Goal: Task Accomplishment & Management: Manage account settings

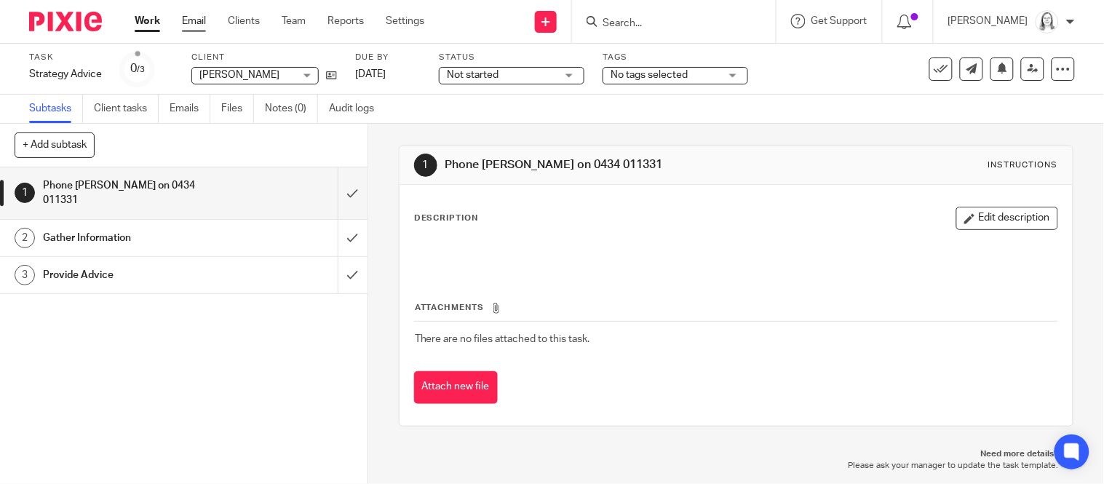
click at [194, 23] on link "Email" at bounding box center [194, 21] width 24 height 15
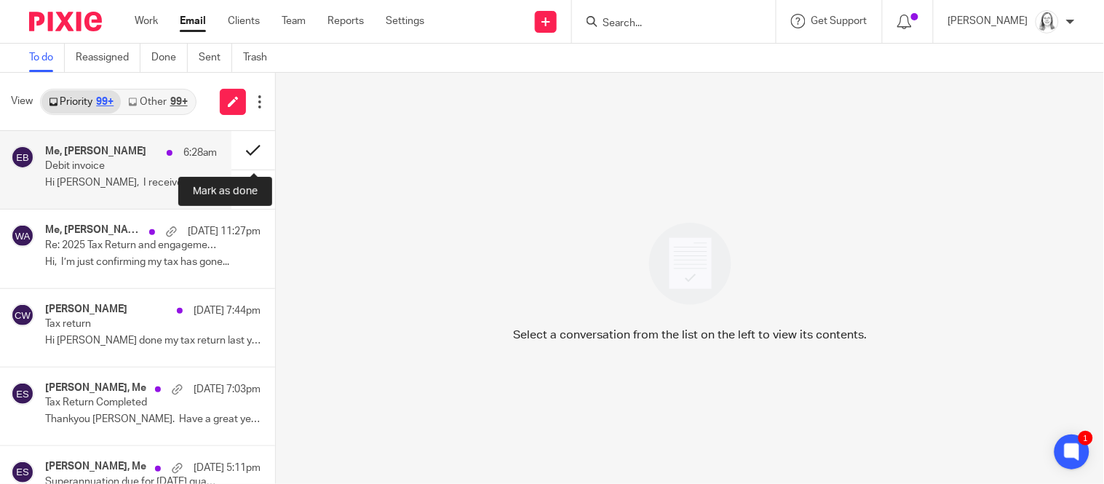
click at [249, 154] on button at bounding box center [253, 150] width 44 height 39
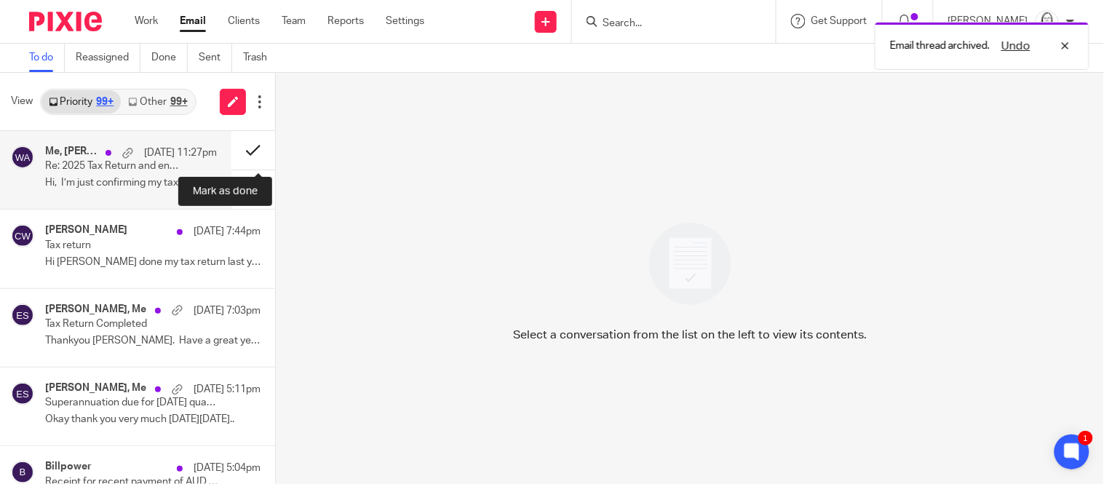
click at [248, 154] on button at bounding box center [253, 150] width 44 height 39
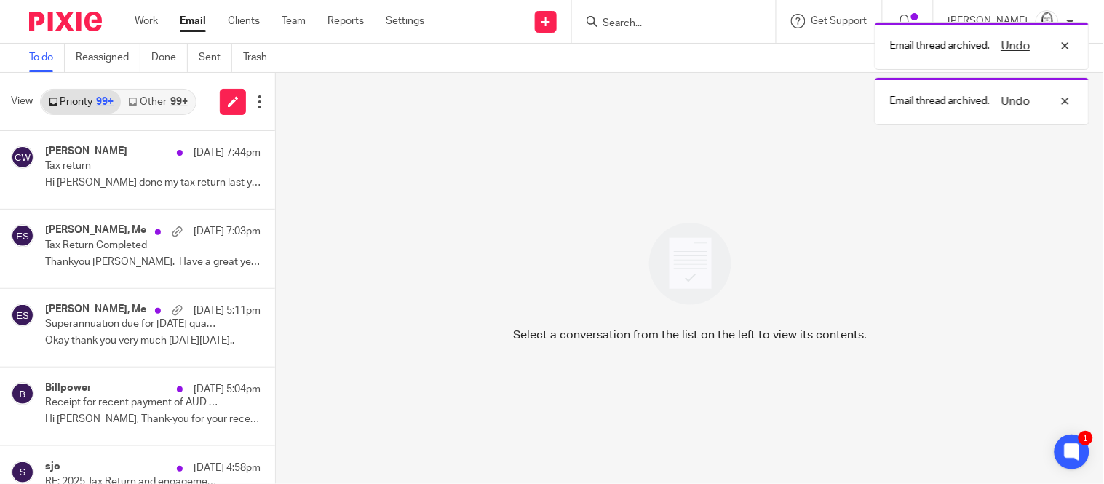
click at [156, 103] on link "Other 99+" at bounding box center [158, 101] width 74 height 23
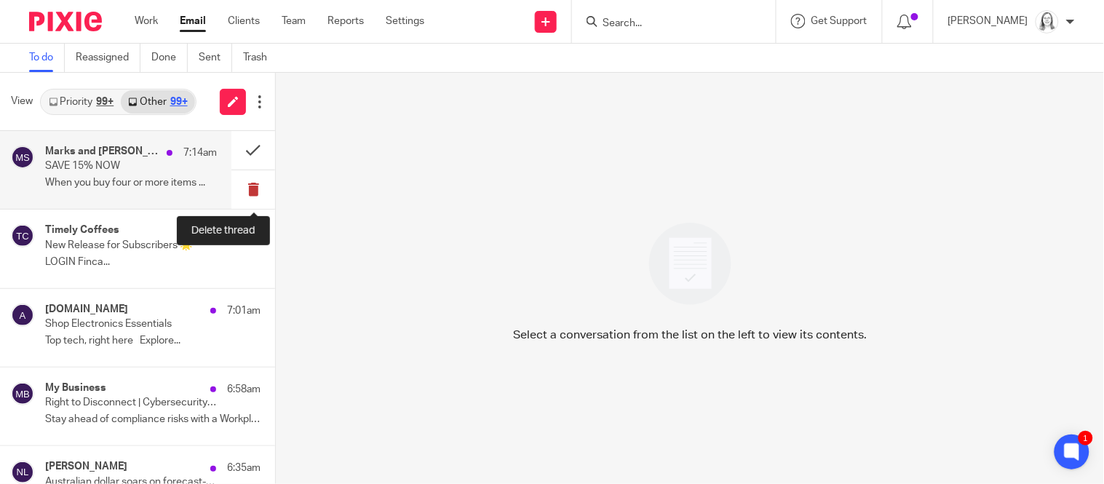
click at [250, 188] on button at bounding box center [253, 189] width 44 height 39
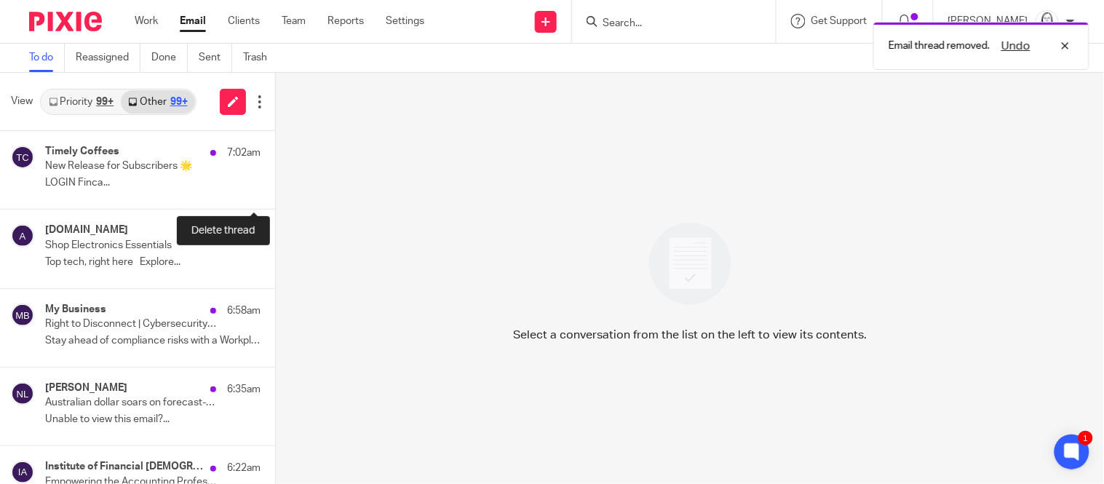
click at [275, 188] on button at bounding box center [281, 189] width 12 height 39
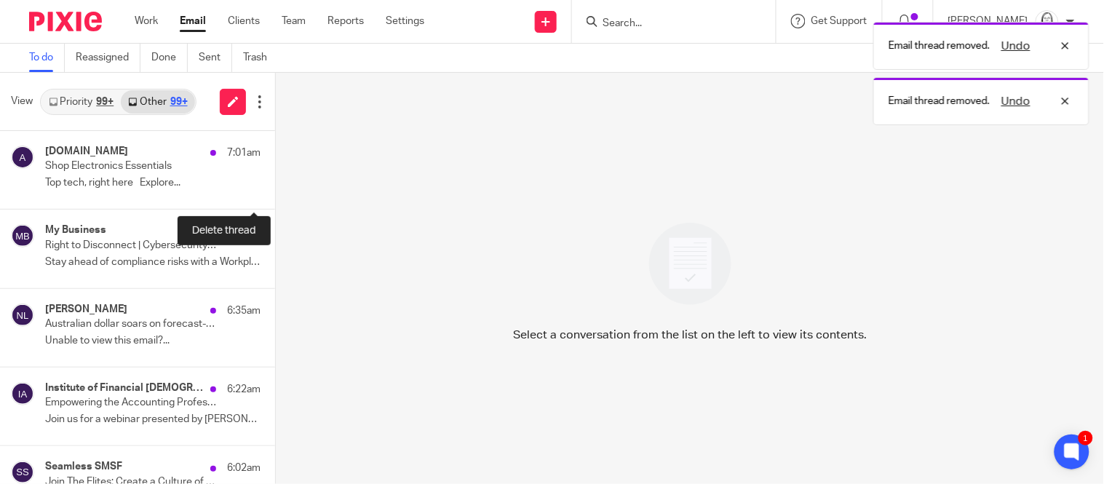
click at [275, 188] on button at bounding box center [281, 189] width 12 height 39
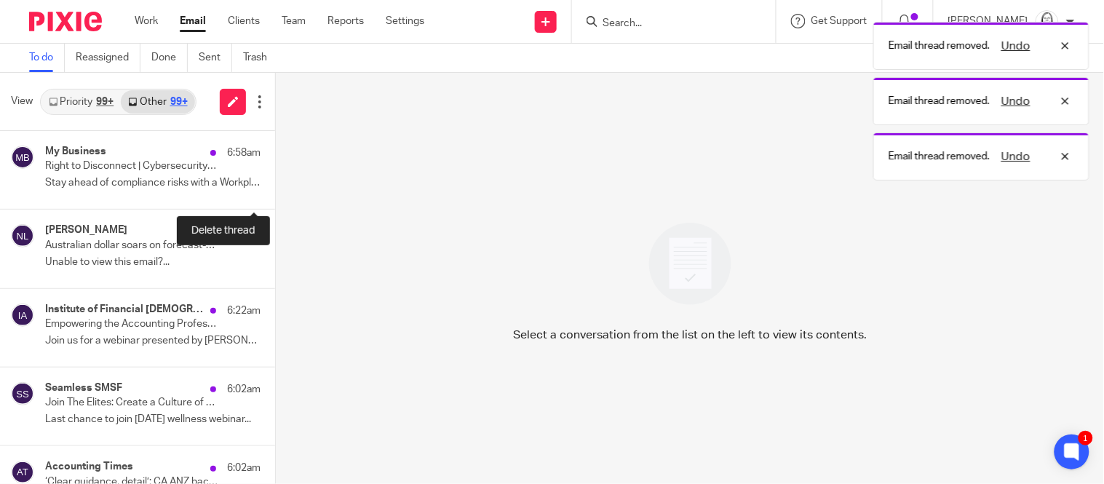
click at [275, 188] on button at bounding box center [281, 189] width 12 height 39
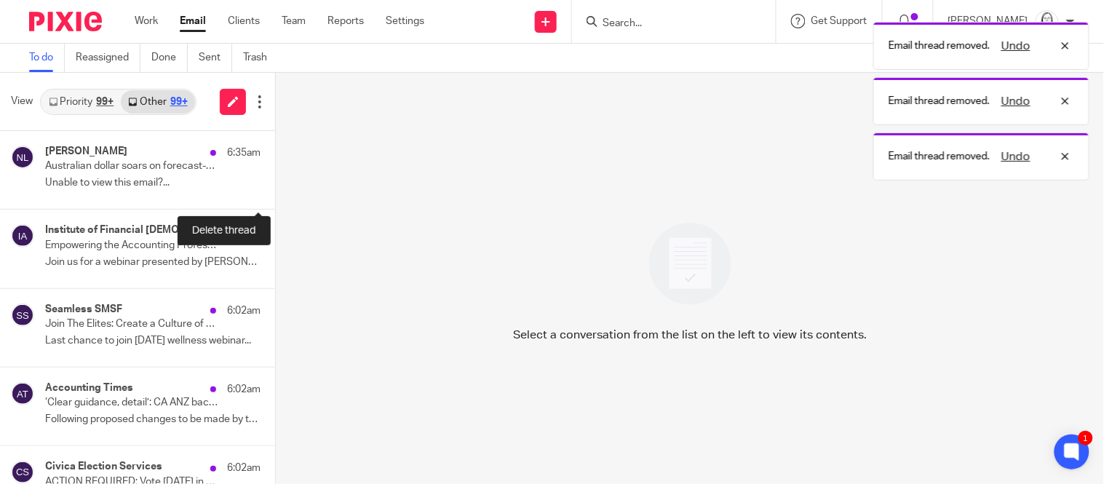
click at [275, 188] on button at bounding box center [281, 189] width 12 height 39
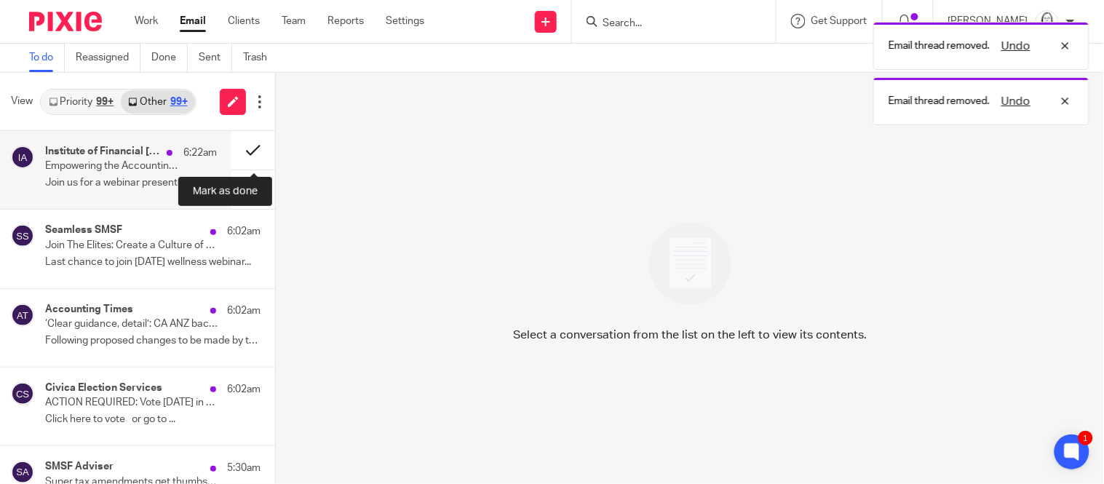
click at [250, 153] on button at bounding box center [253, 150] width 44 height 39
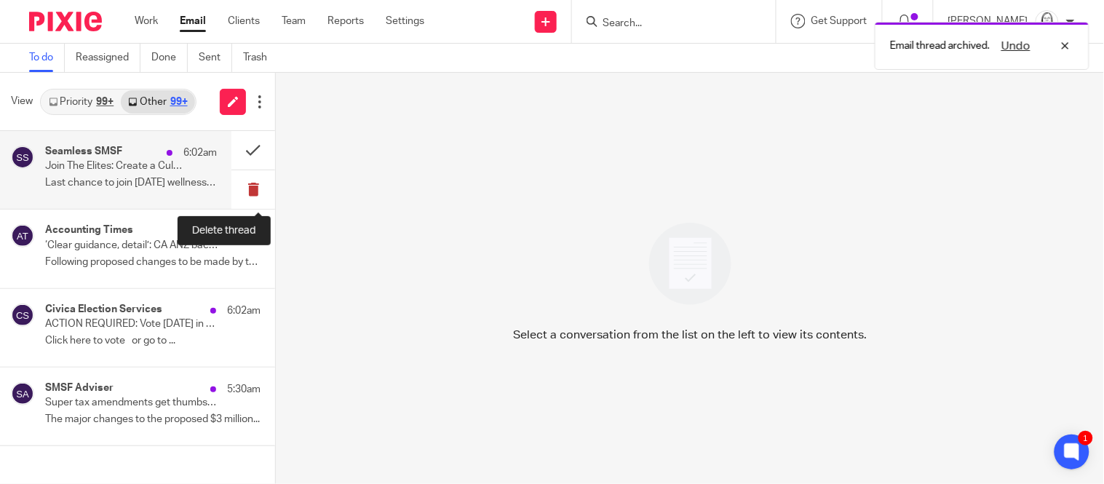
click at [257, 189] on button at bounding box center [253, 189] width 44 height 39
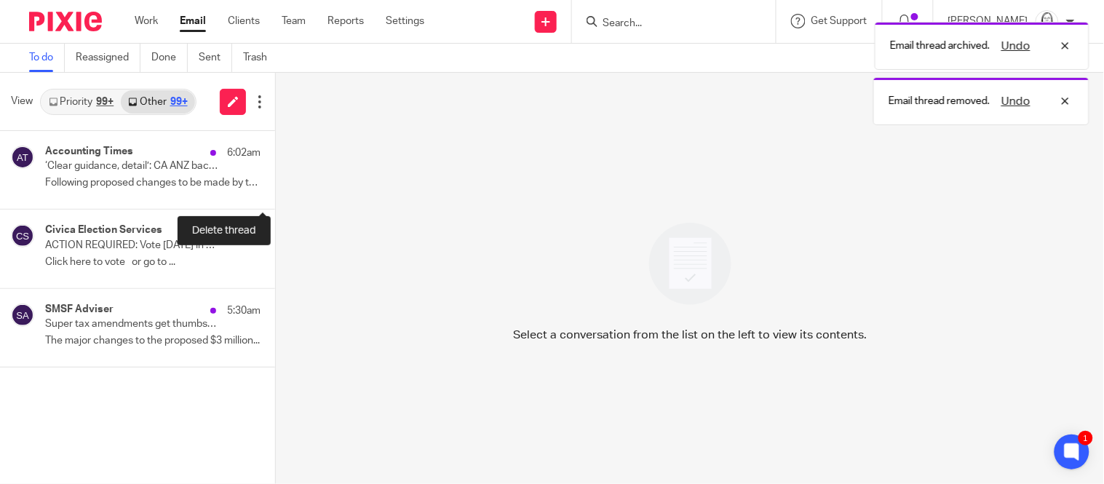
click at [275, 189] on button at bounding box center [281, 189] width 12 height 39
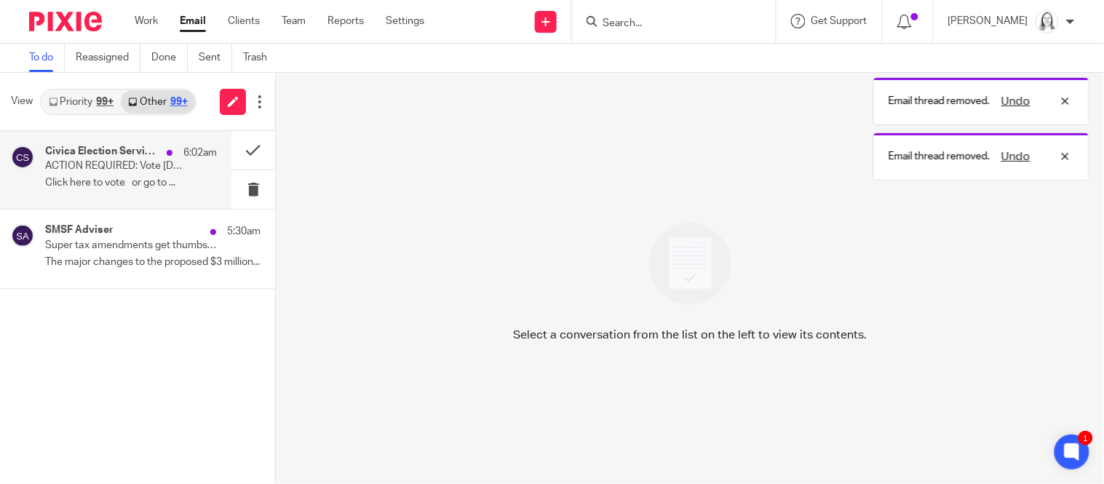
click at [125, 171] on p "ACTION REQUIRED: Vote today in the ACCA AGM and Council Elections 2025" at bounding box center [114, 166] width 138 height 12
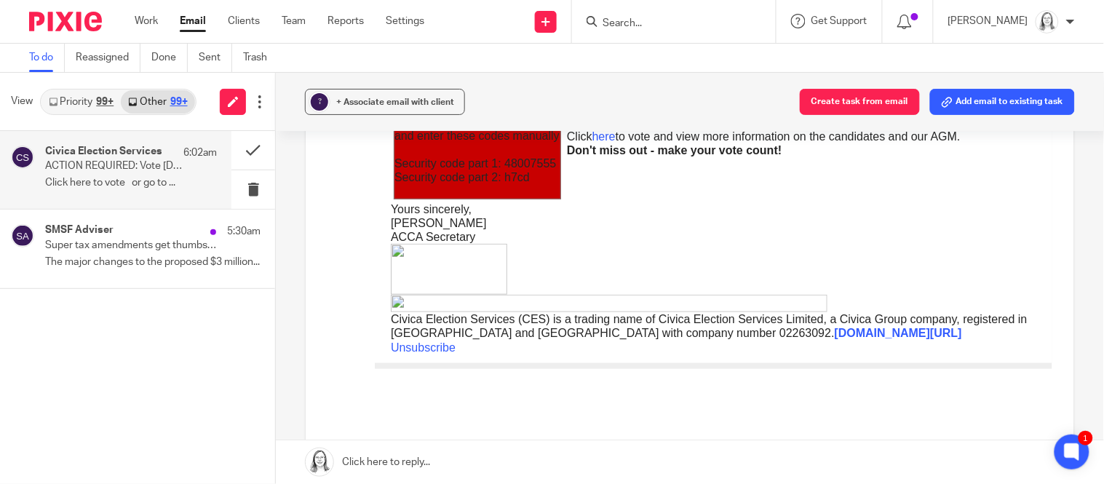
scroll to position [258, 0]
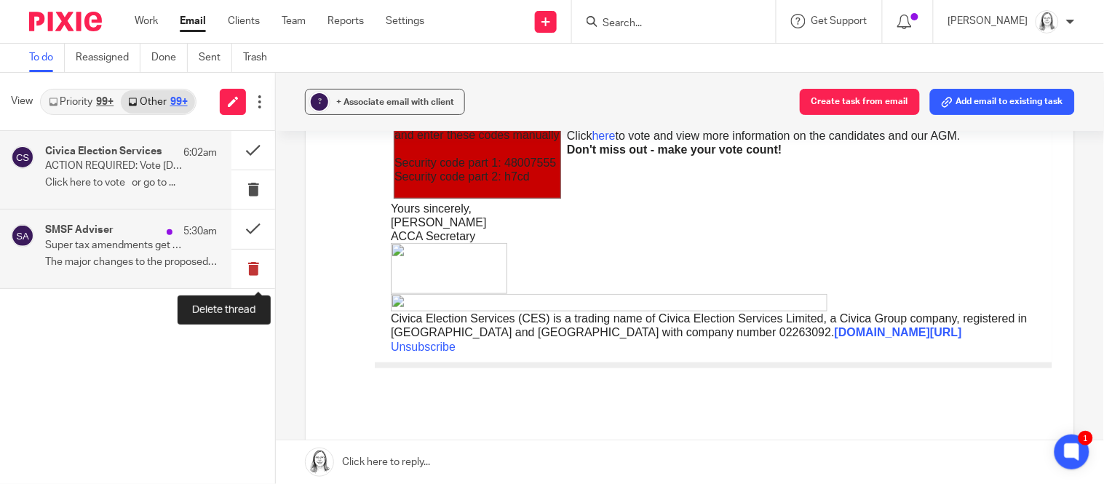
click at [255, 268] on button at bounding box center [253, 269] width 44 height 39
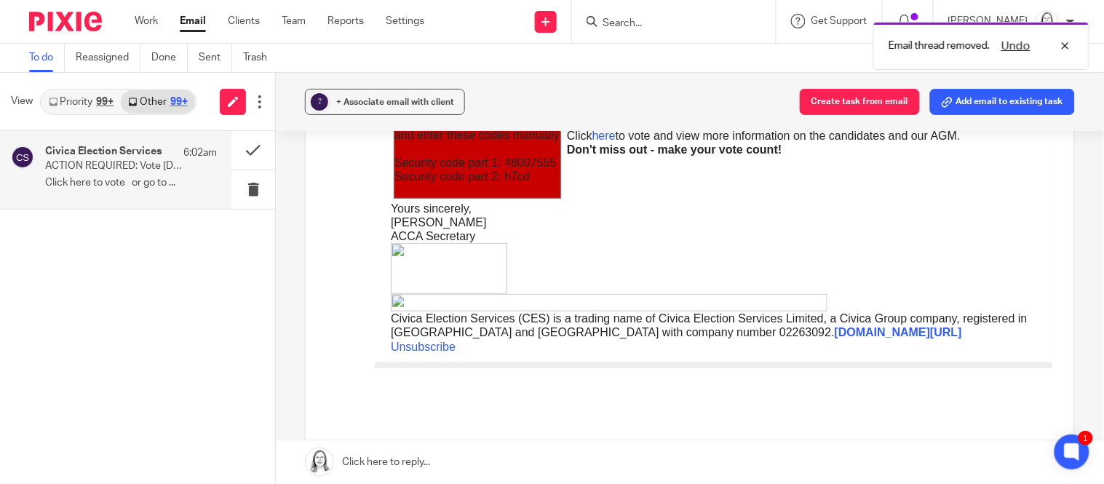
click at [76, 100] on link "Priority 99+" at bounding box center [80, 101] width 79 height 23
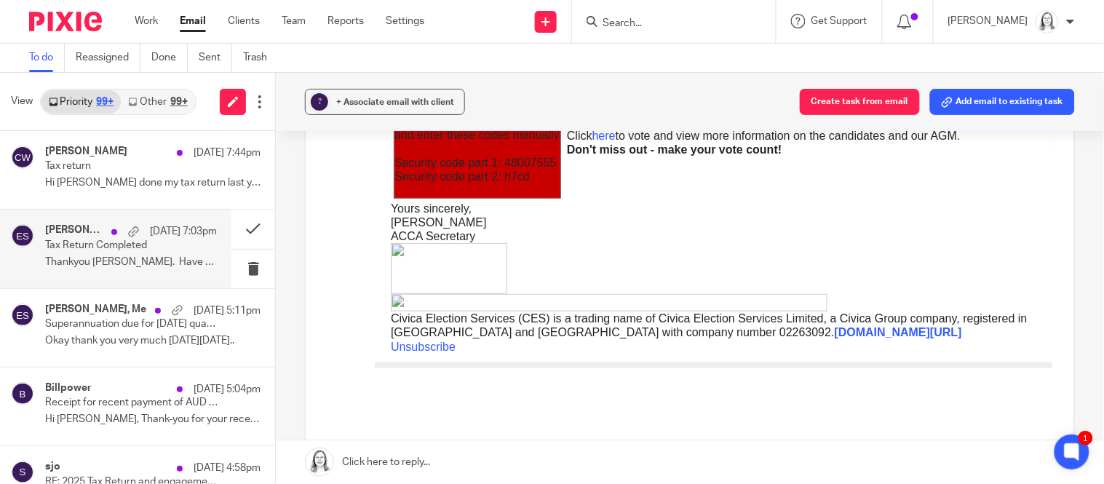
click at [127, 239] on p "Tax Return Completed" at bounding box center [114, 245] width 138 height 12
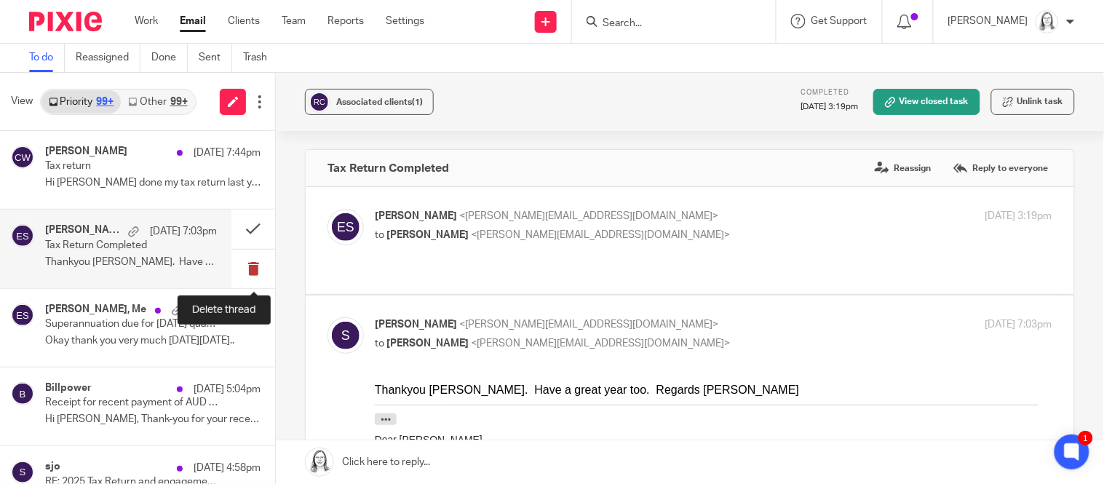
scroll to position [0, 0]
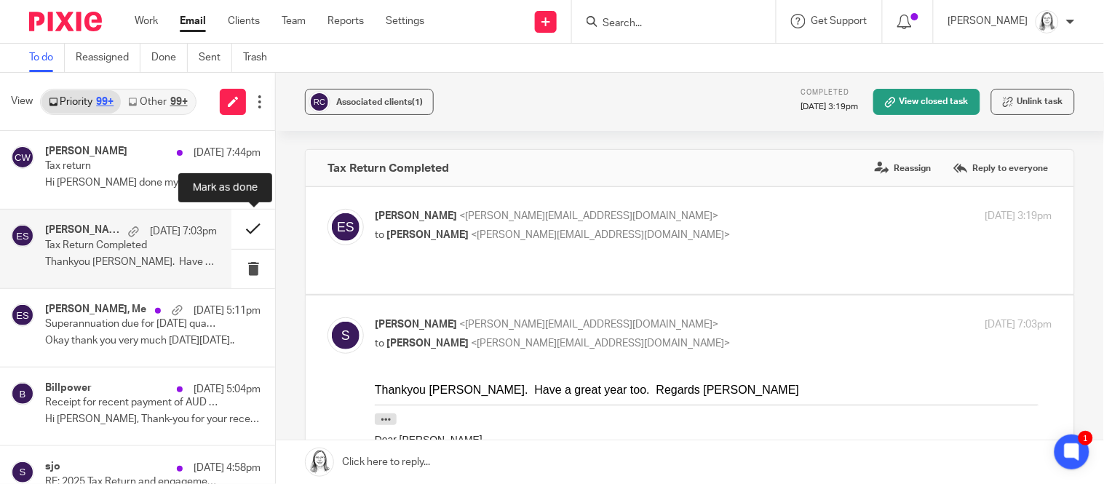
click at [249, 234] on button at bounding box center [253, 229] width 44 height 39
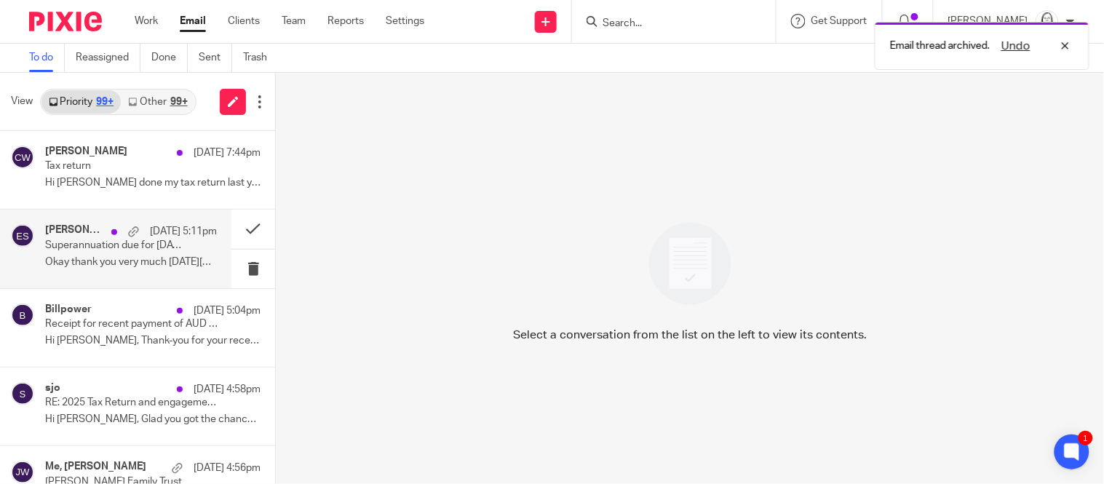
click at [142, 239] on p "Superannuation due for September 2025 quarter" at bounding box center [114, 245] width 138 height 12
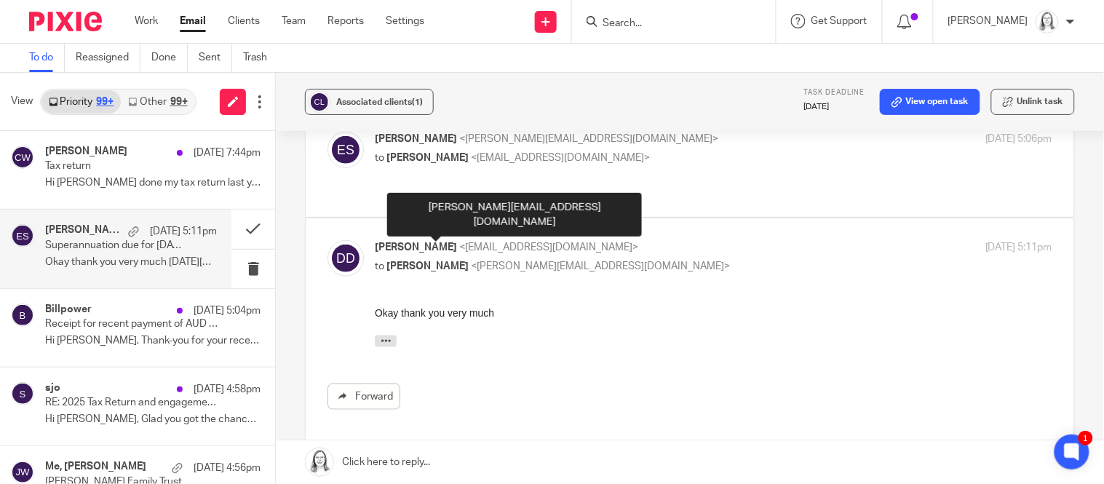
scroll to position [281, 0]
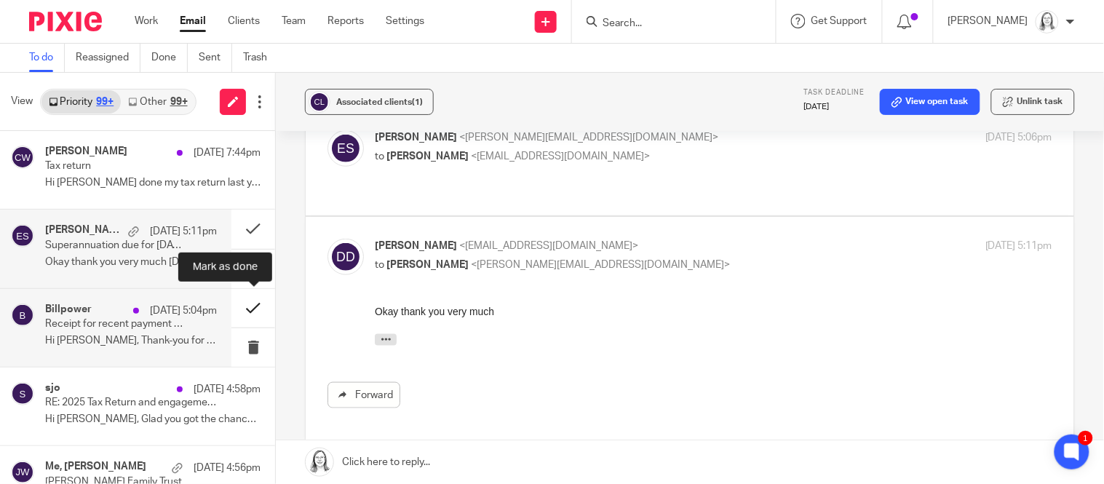
click at [253, 311] on button at bounding box center [253, 308] width 44 height 39
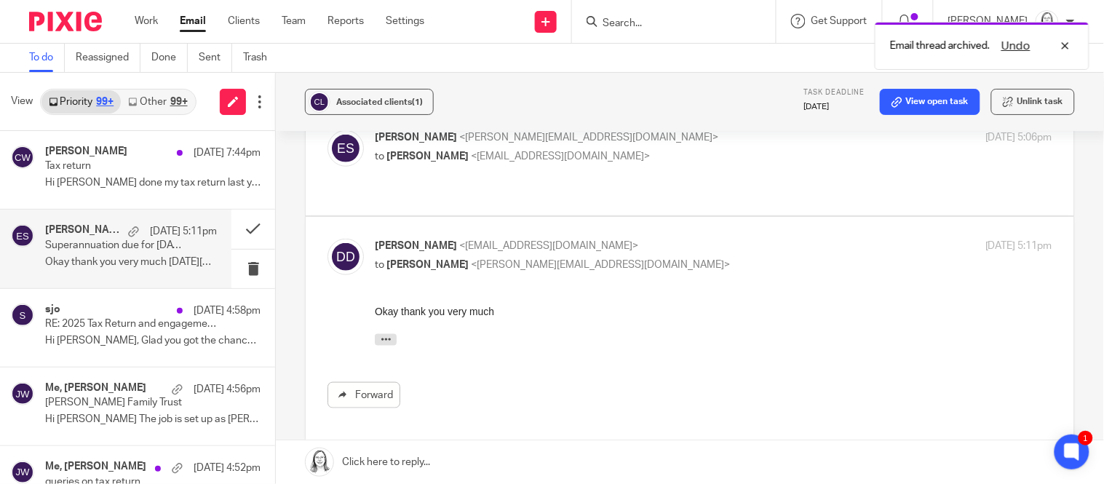
click at [156, 97] on link "Other 99+" at bounding box center [158, 101] width 74 height 23
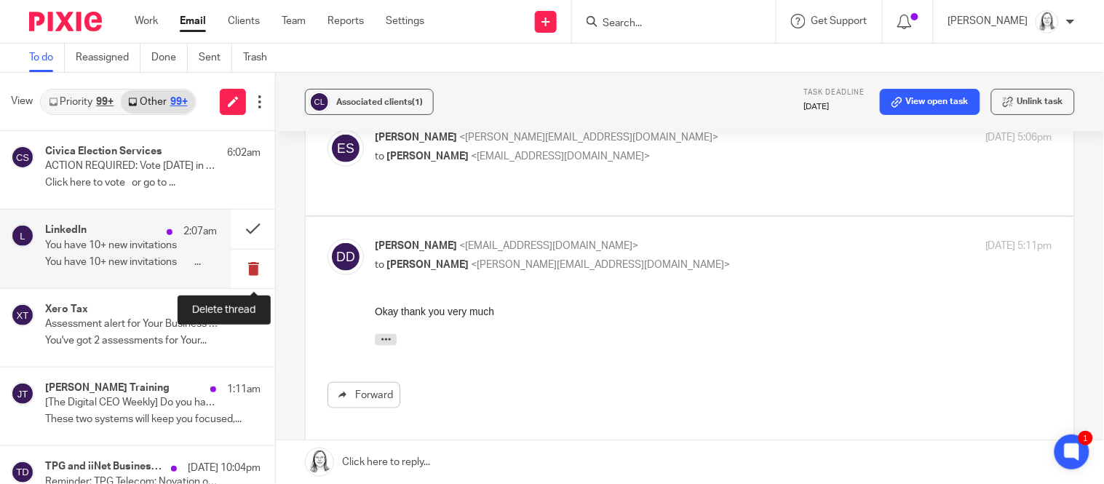
click at [254, 268] on button at bounding box center [253, 269] width 44 height 39
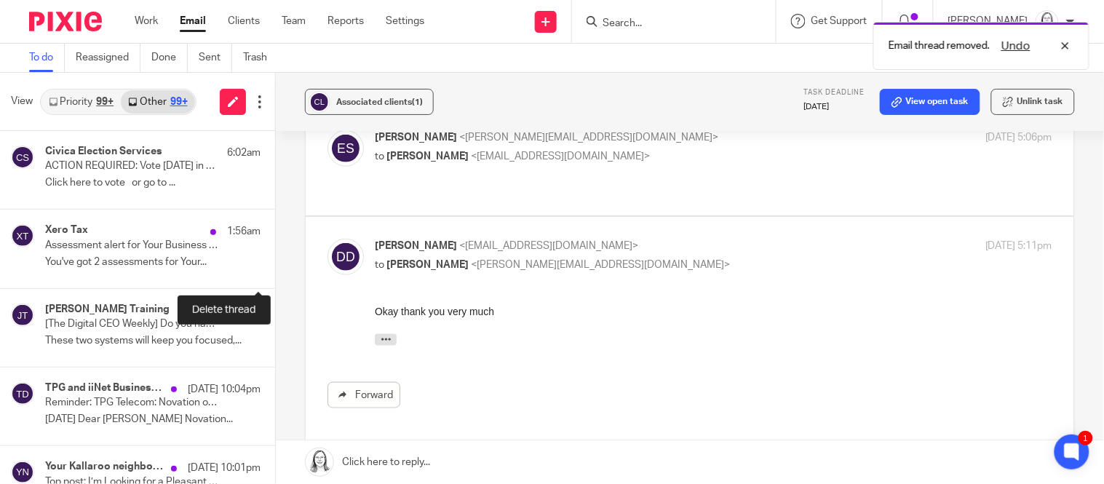
click at [275, 268] on button at bounding box center [281, 269] width 12 height 39
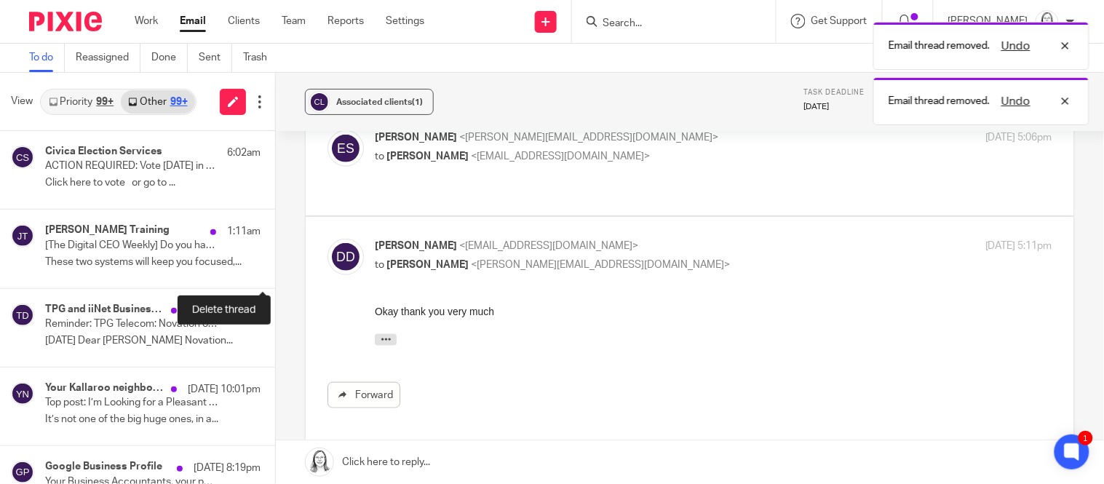
click at [275, 268] on button at bounding box center [281, 269] width 12 height 39
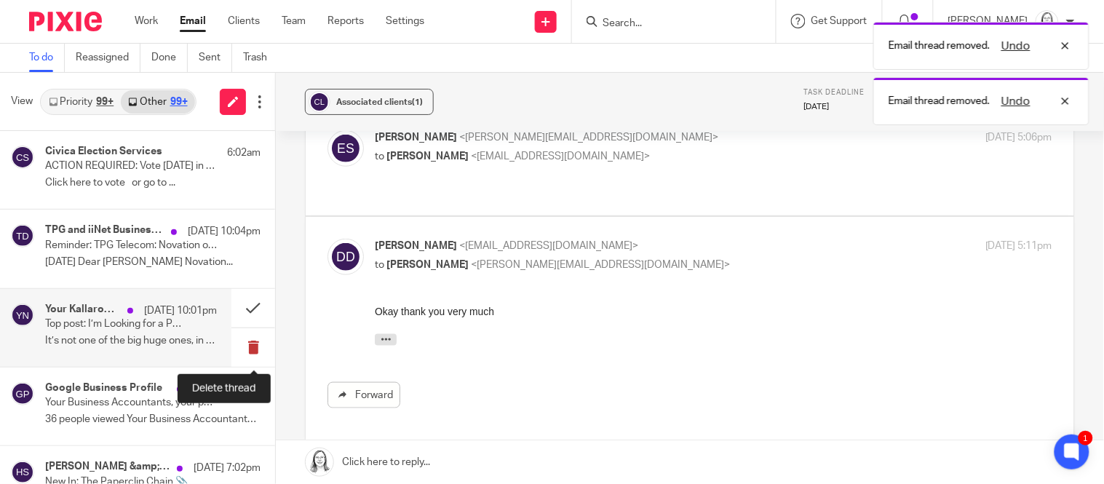
click at [252, 349] on button at bounding box center [253, 347] width 44 height 39
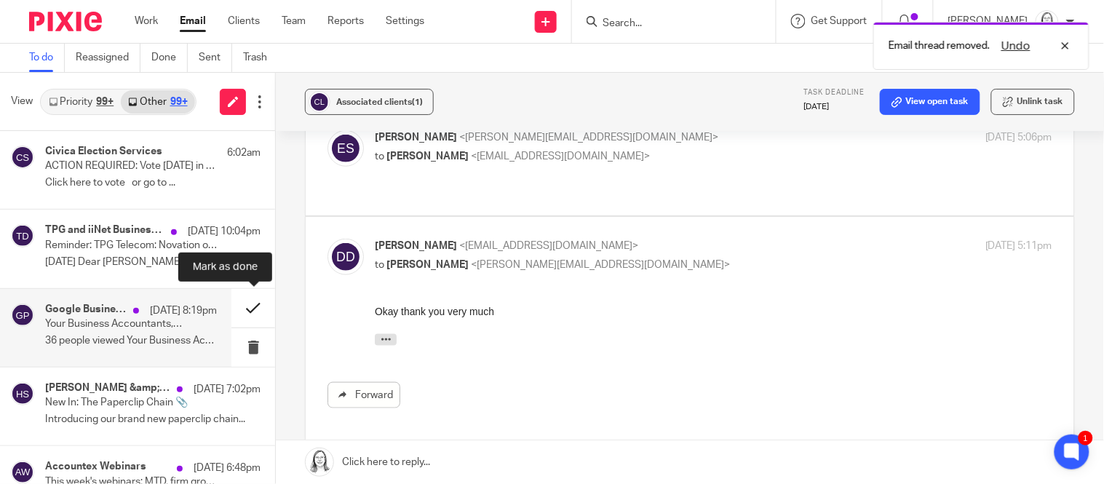
click at [252, 310] on button at bounding box center [253, 308] width 44 height 39
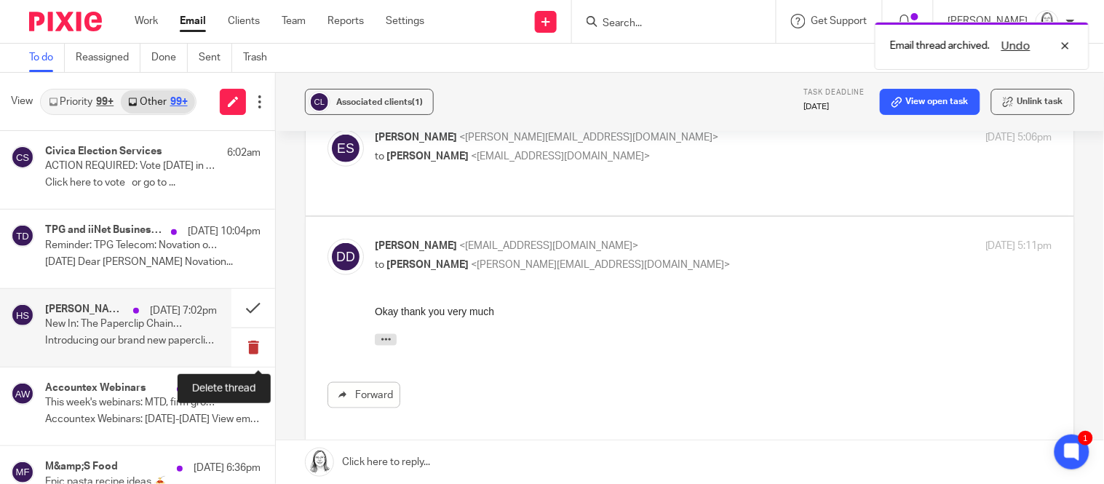
click at [254, 348] on button at bounding box center [253, 347] width 44 height 39
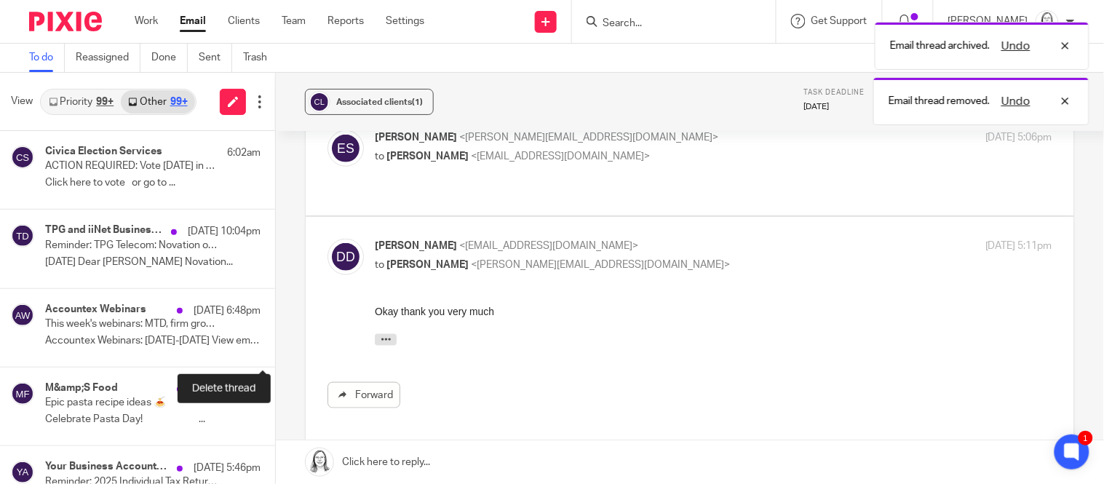
click at [275, 348] on button at bounding box center [281, 347] width 12 height 39
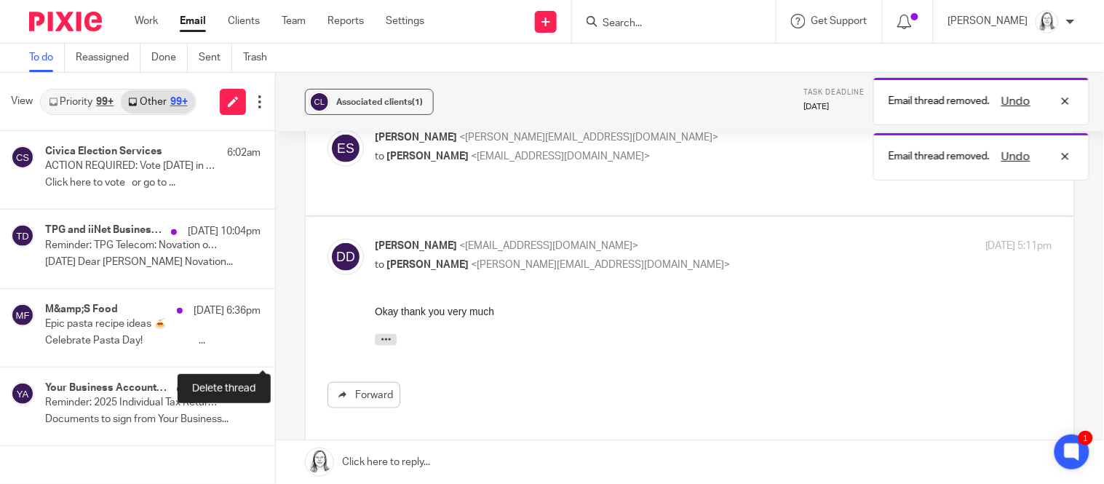
click at [275, 348] on button at bounding box center [281, 347] width 12 height 39
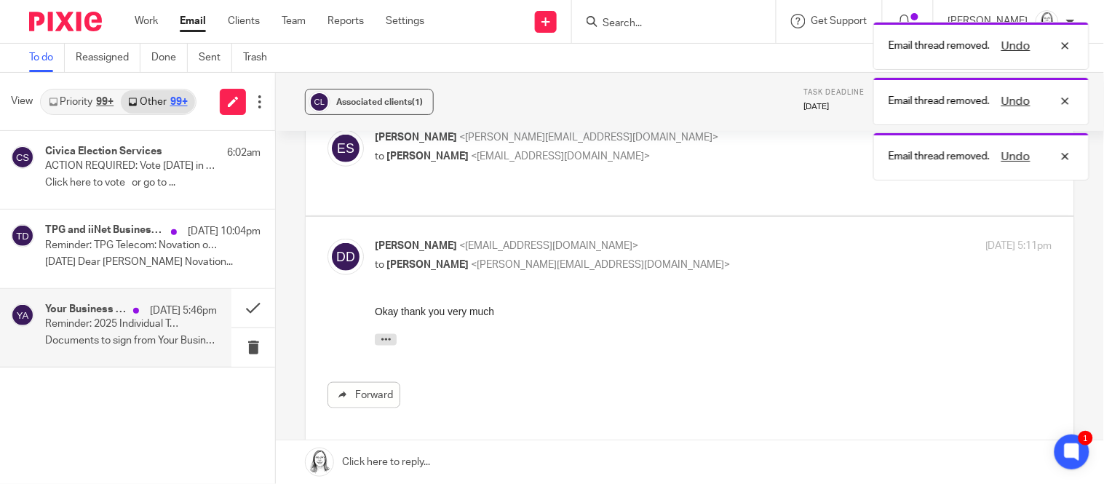
click at [149, 326] on p "Reminder: 2025 Individual Tax Return - Christopher Juckes" at bounding box center [114, 324] width 138 height 12
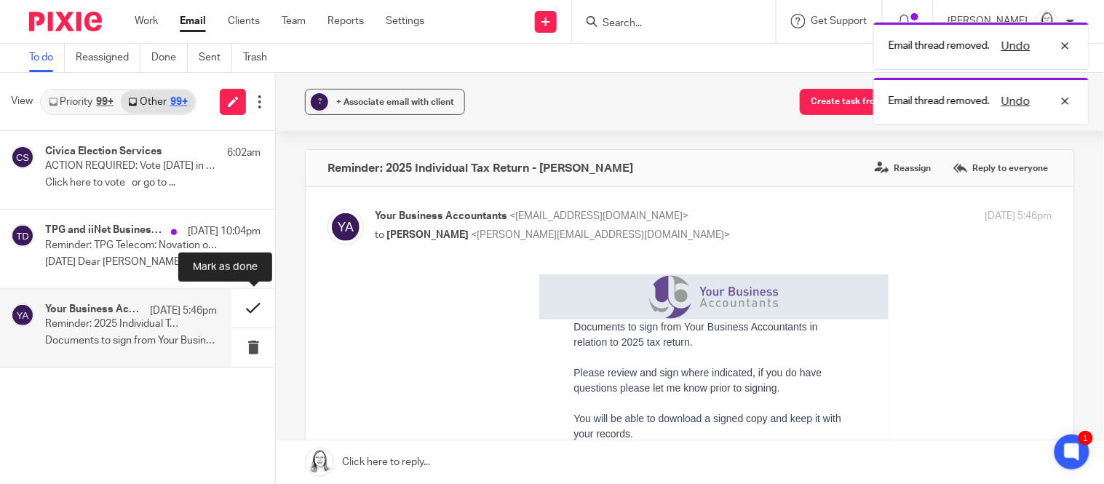
scroll to position [0, 0]
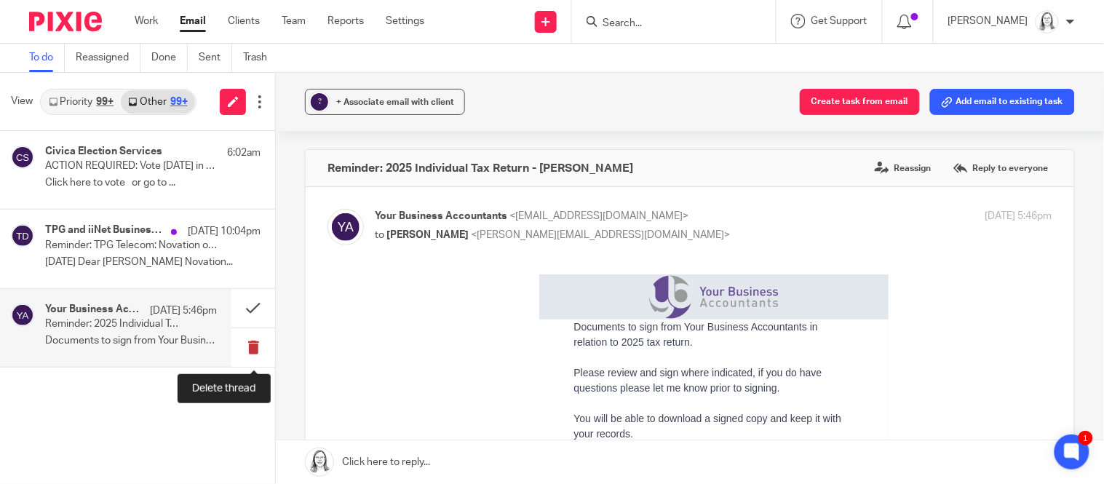
click at [255, 346] on button at bounding box center [253, 347] width 44 height 39
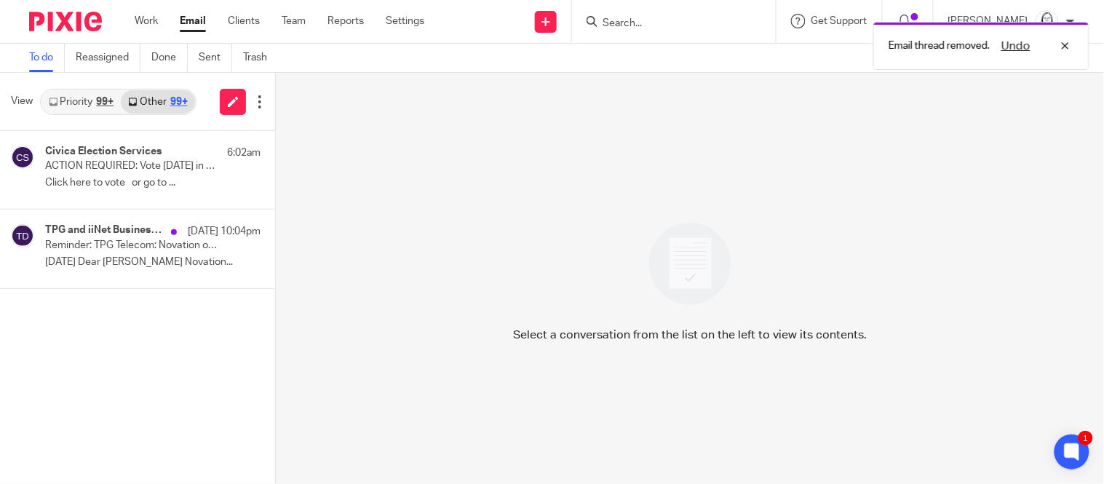
click at [400, 175] on div "Select a conversation from the list on the left to view its contents." at bounding box center [690, 278] width 828 height 411
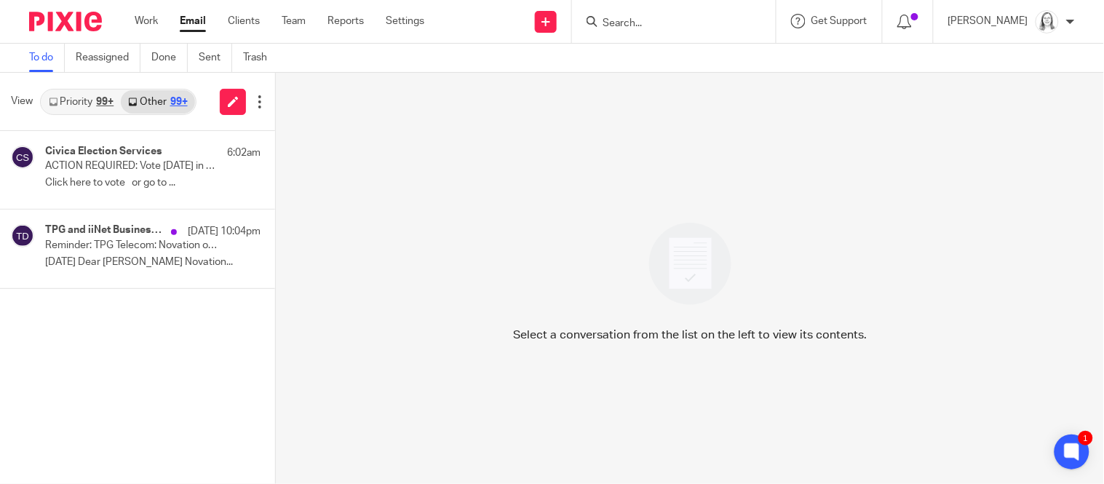
click at [632, 30] on form at bounding box center [678, 21] width 155 height 18
click at [630, 18] on input "Search" at bounding box center [666, 23] width 131 height 13
type input "wilkes"
click button "submit" at bounding box center [0, 0] width 0 height 0
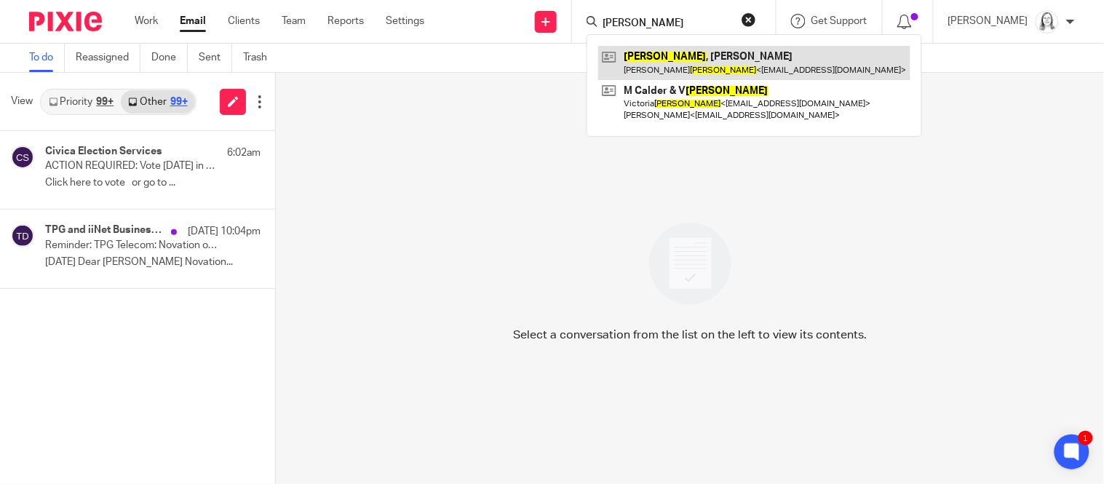
click at [634, 60] on link at bounding box center [754, 62] width 312 height 33
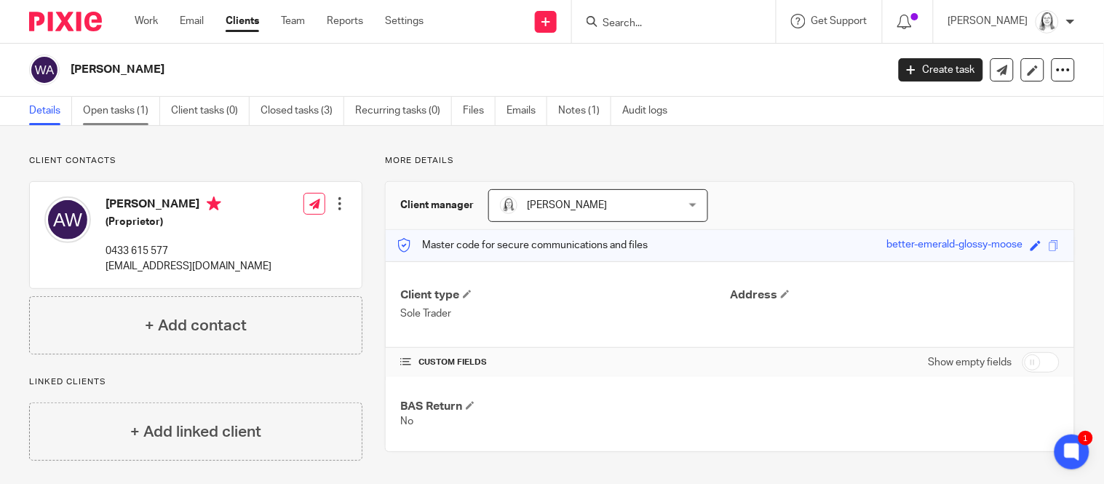
click at [114, 105] on link "Open tasks (1)" at bounding box center [121, 111] width 77 height 28
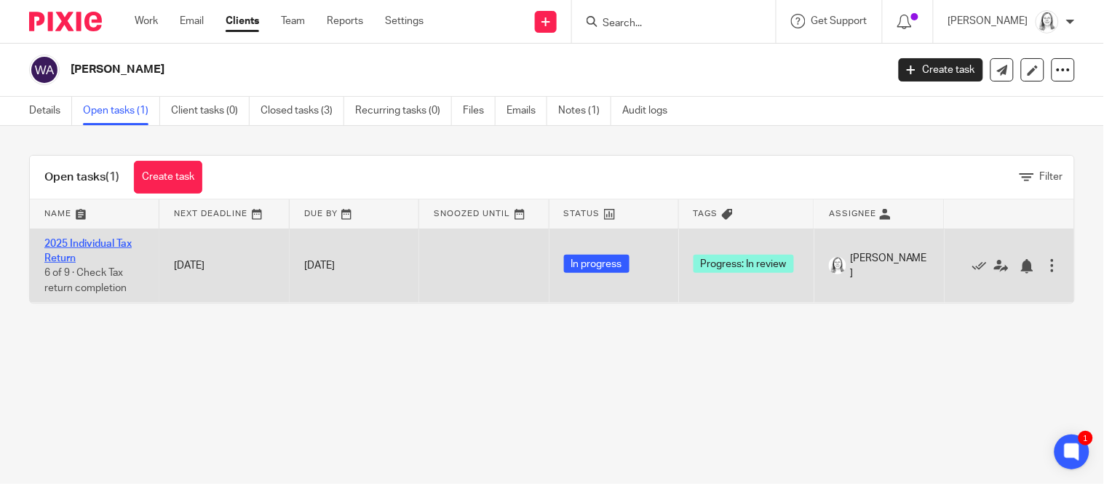
click at [98, 242] on link "2025 Individual Tax Return" at bounding box center [87, 251] width 87 height 25
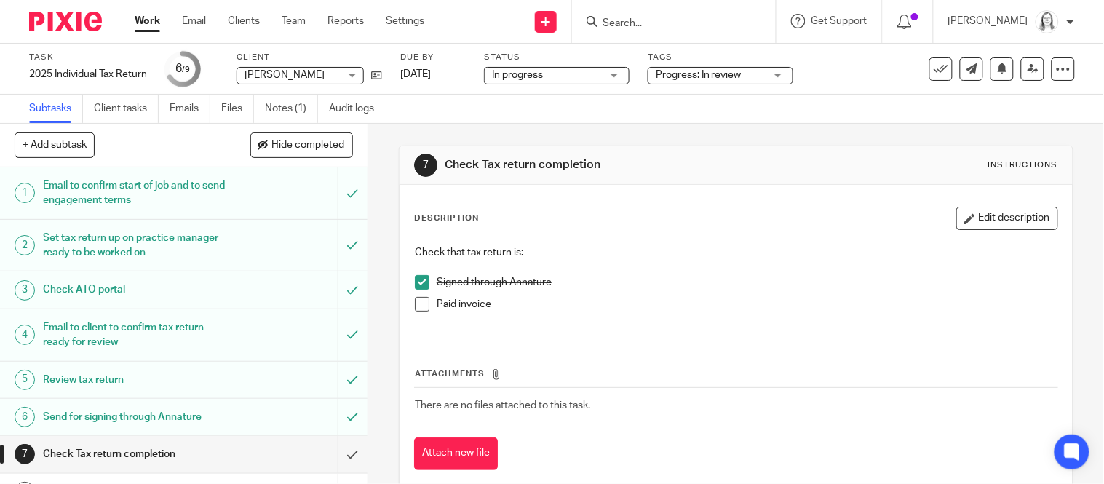
click at [421, 306] on span at bounding box center [422, 304] width 15 height 15
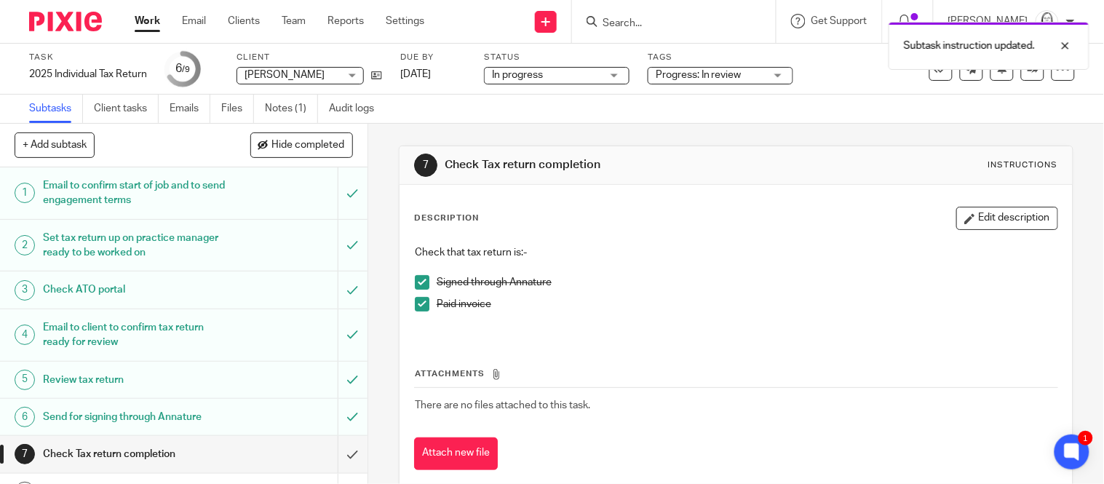
scroll to position [79, 0]
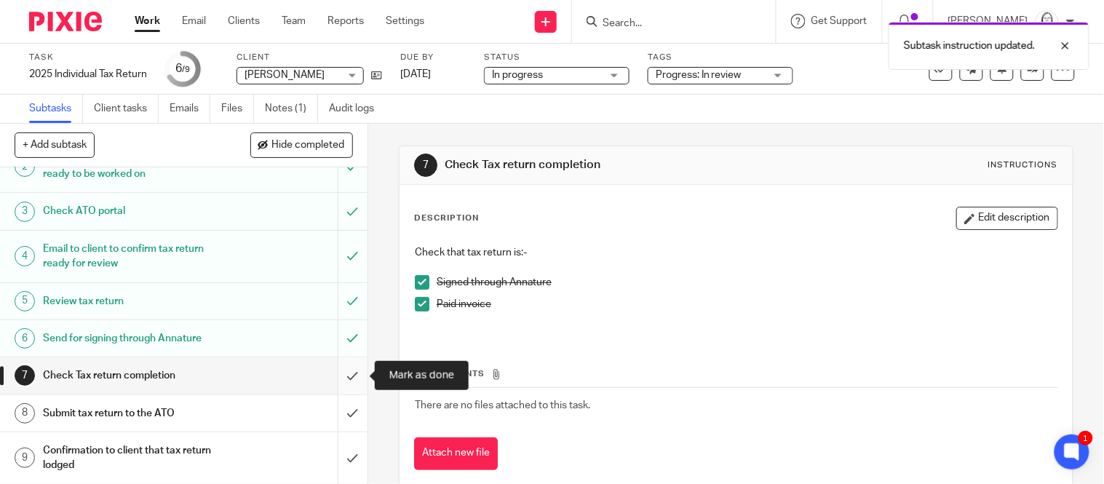
click at [349, 376] on input "submit" at bounding box center [184, 375] width 368 height 36
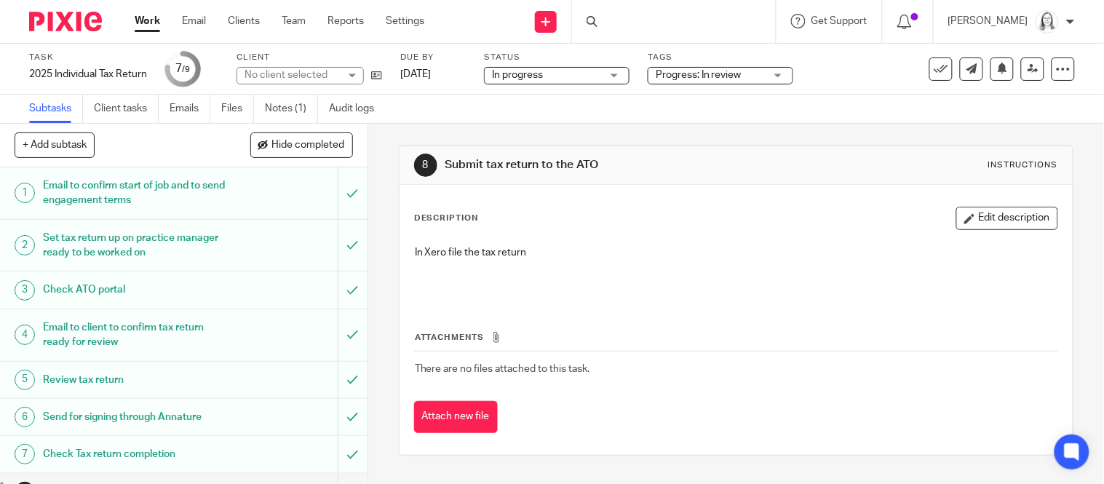
scroll to position [79, 0]
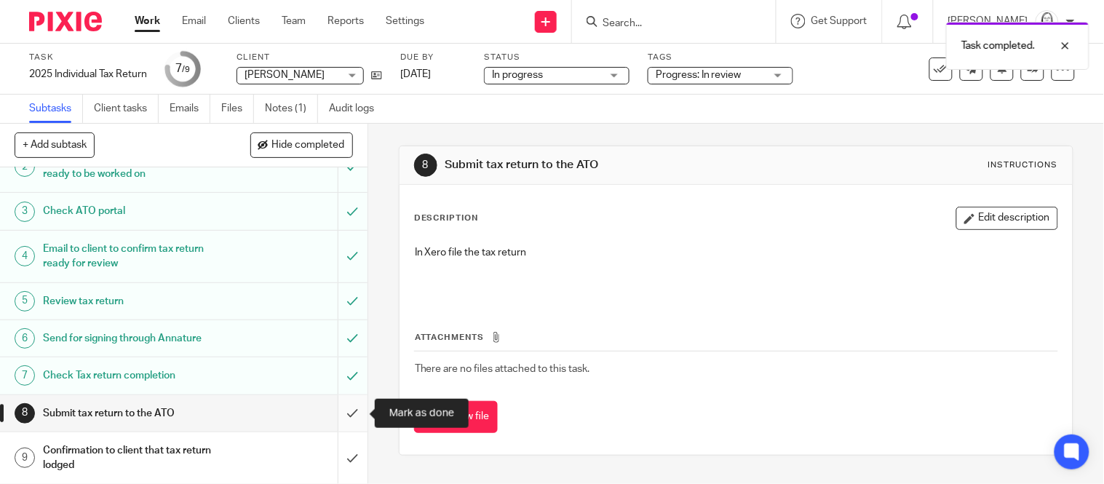
click at [352, 416] on input "submit" at bounding box center [184, 413] width 368 height 36
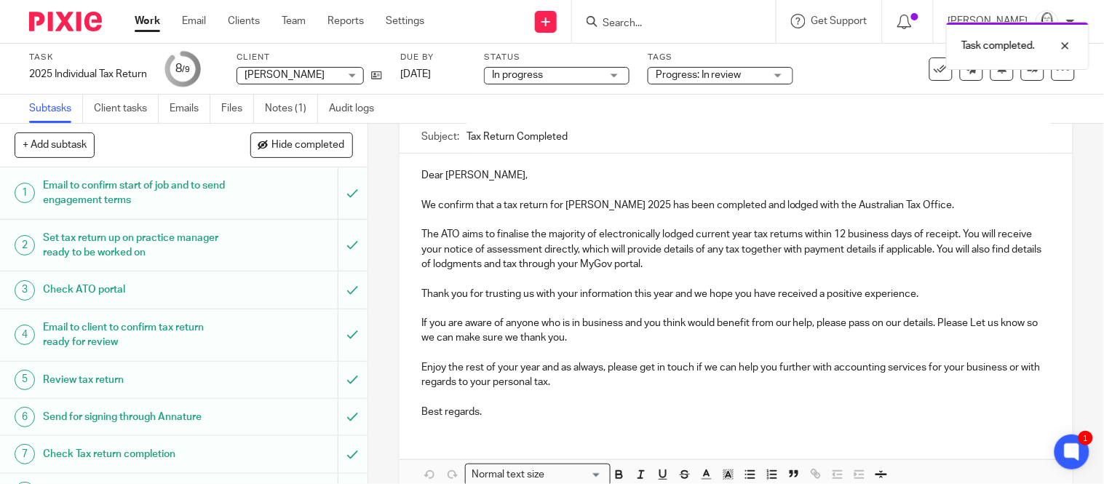
scroll to position [215, 0]
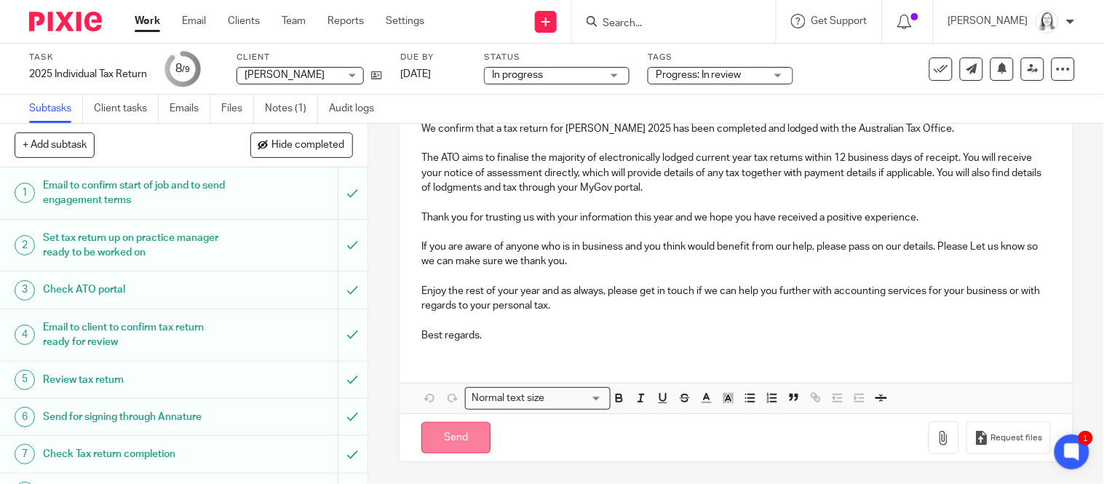
click at [456, 445] on input "Send" at bounding box center [455, 437] width 69 height 31
type input "Sent"
